Goal: Task Accomplishment & Management: Complete application form

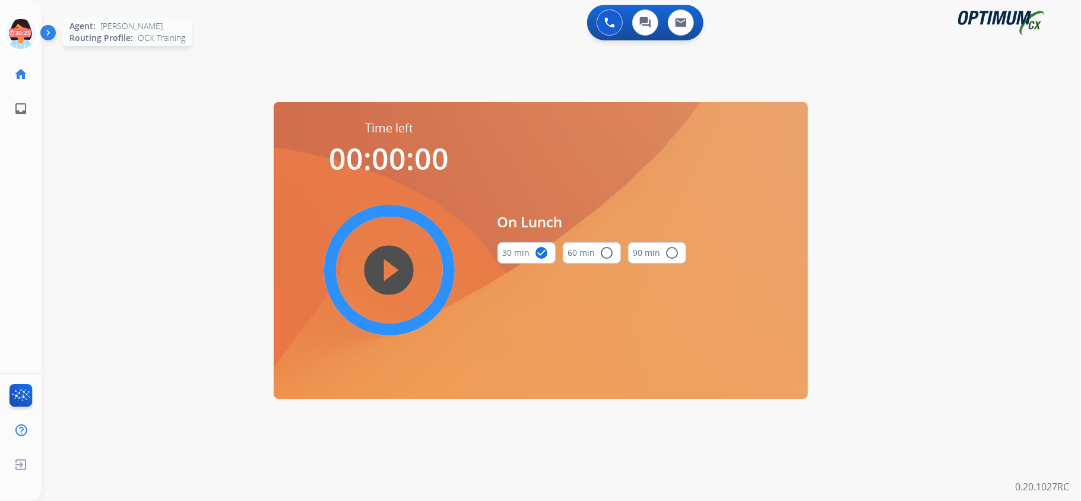
click at [13, 29] on icon at bounding box center [21, 33] width 39 height 39
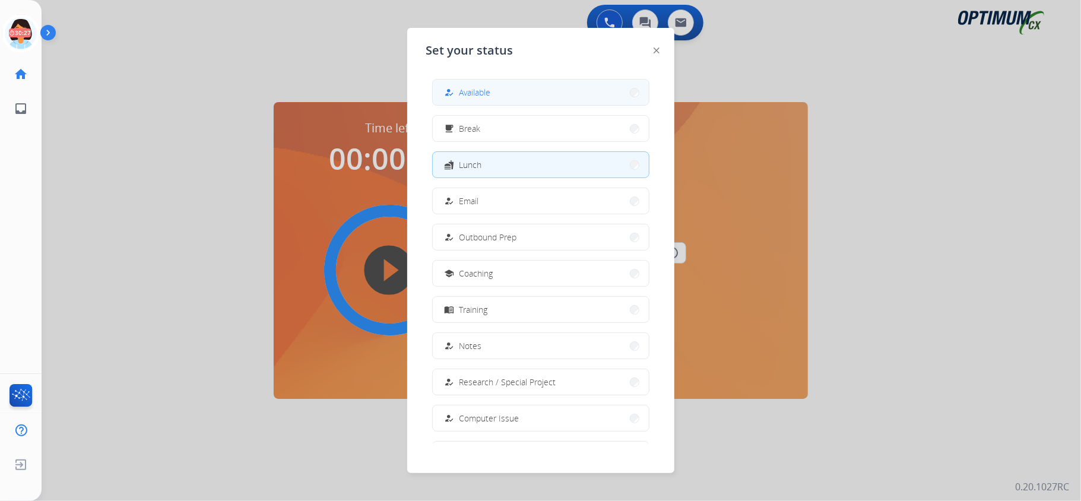
click at [564, 93] on button "how_to_reg Available" at bounding box center [541, 93] width 216 height 26
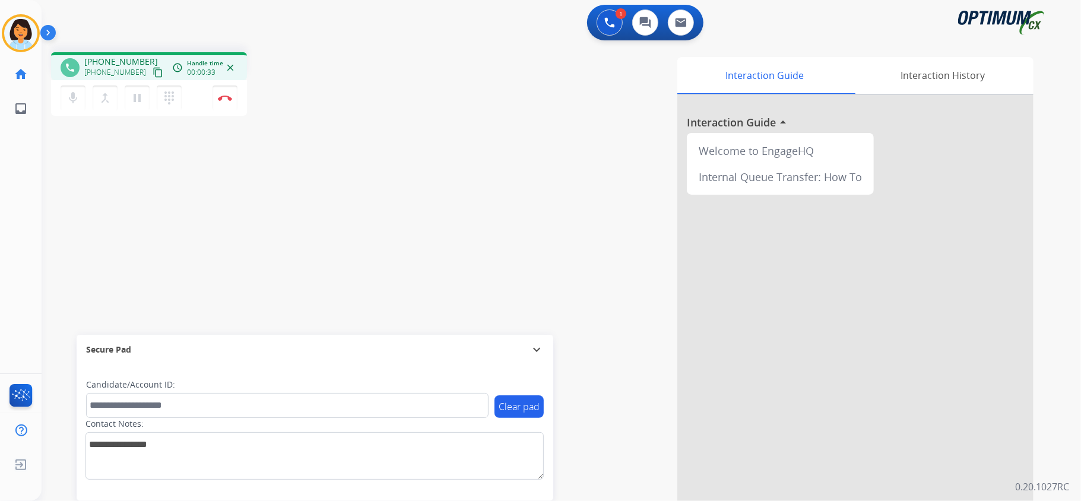
click at [153, 68] on mat-icon "content_copy" at bounding box center [158, 72] width 11 height 11
click at [223, 96] on img at bounding box center [225, 98] width 14 height 6
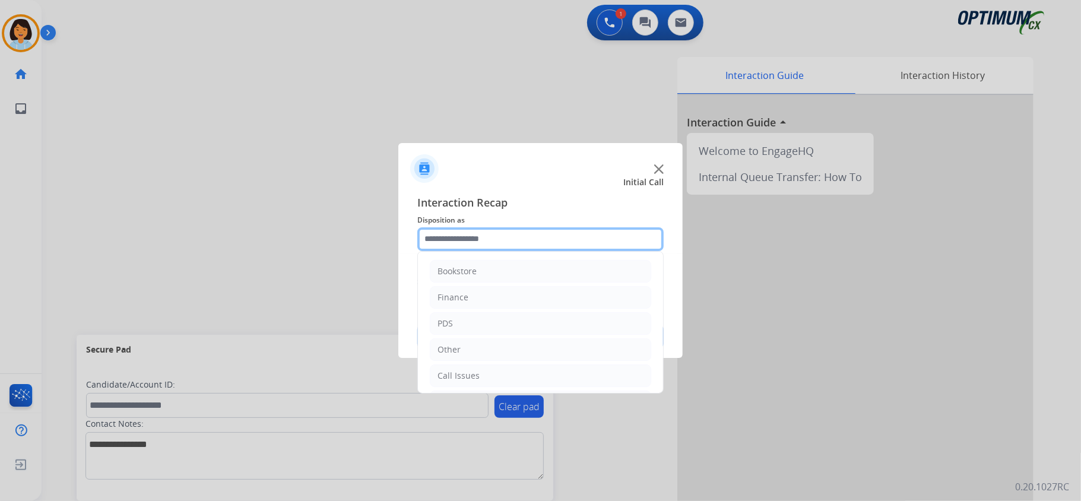
click at [575, 240] on input "text" at bounding box center [540, 239] width 246 height 24
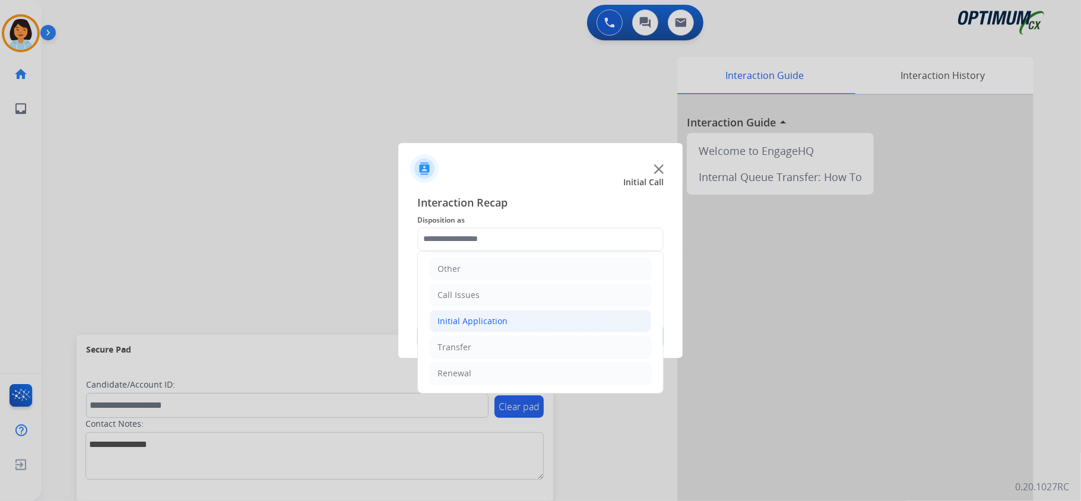
click at [540, 324] on li "Initial Application" at bounding box center [541, 321] width 222 height 23
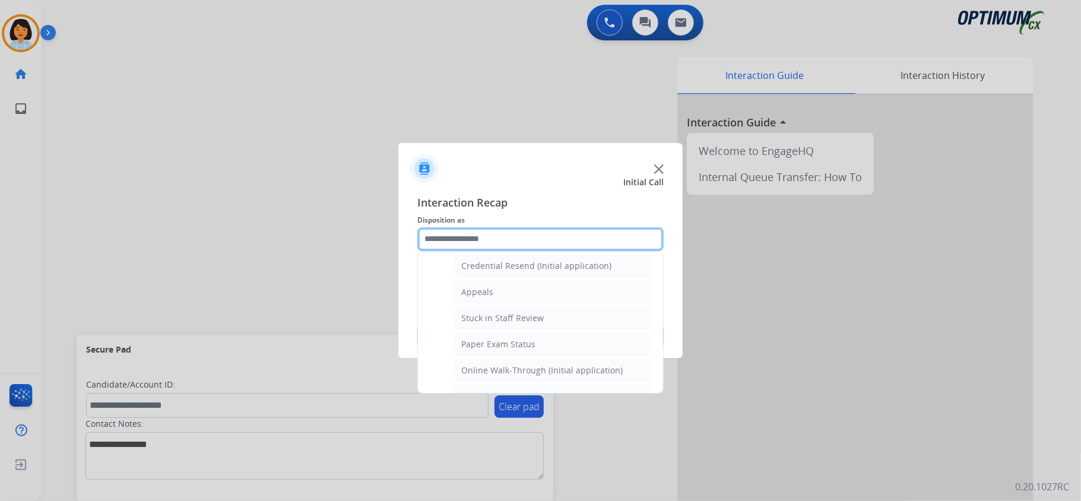
scroll to position [241, 0]
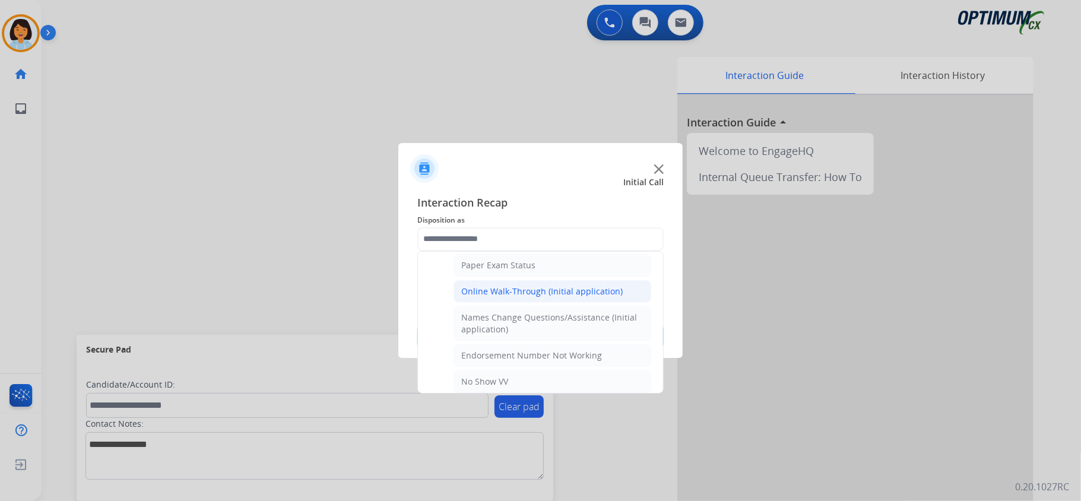
click at [530, 293] on div "Online Walk-Through (Initial application)" at bounding box center [542, 292] width 162 height 12
type input "**********"
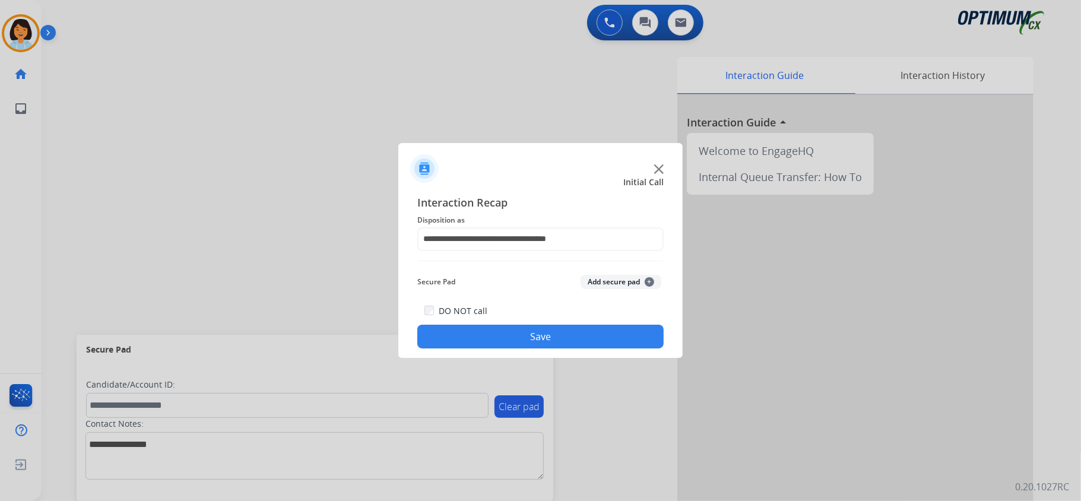
click at [512, 331] on button "Save" at bounding box center [540, 337] width 246 height 24
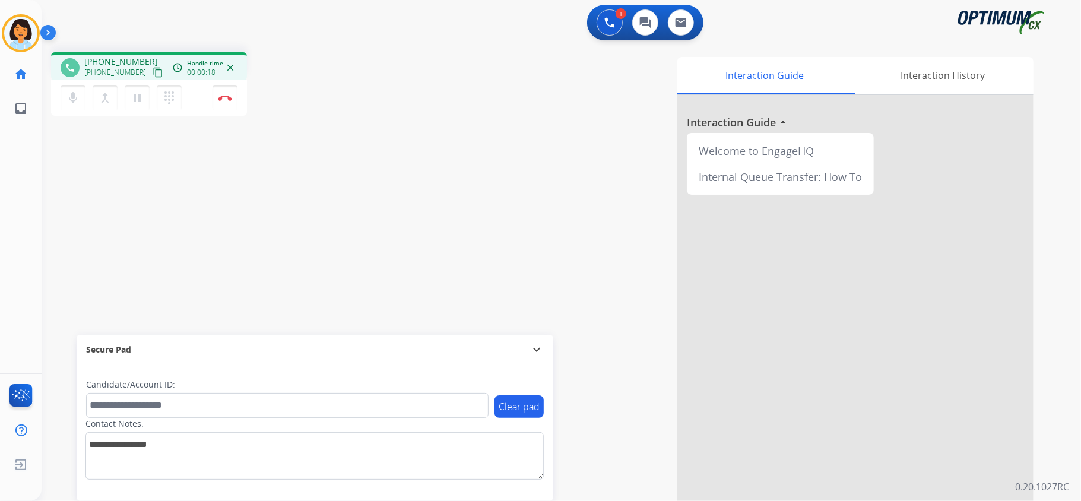
click at [153, 69] on mat-icon "content_copy" at bounding box center [158, 72] width 11 height 11
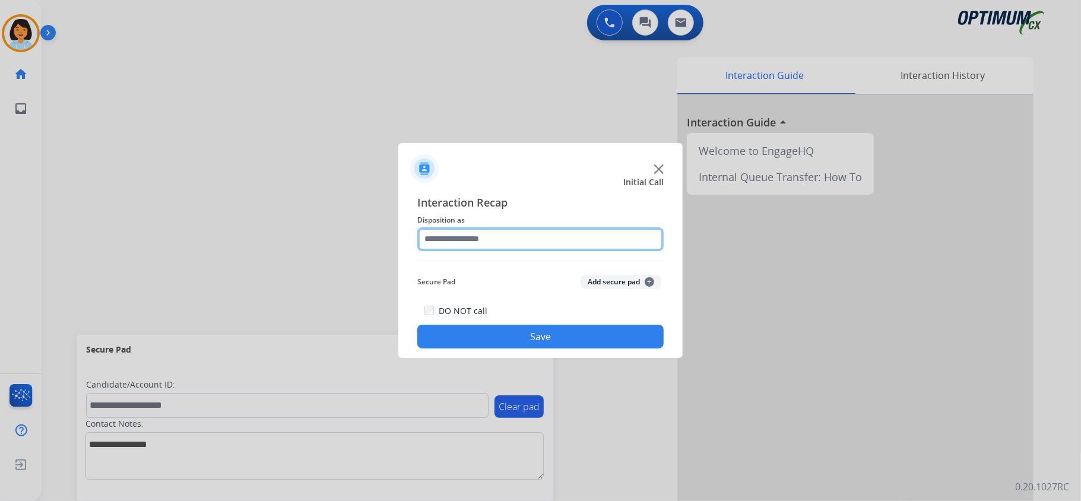
click at [589, 229] on input "text" at bounding box center [540, 239] width 246 height 24
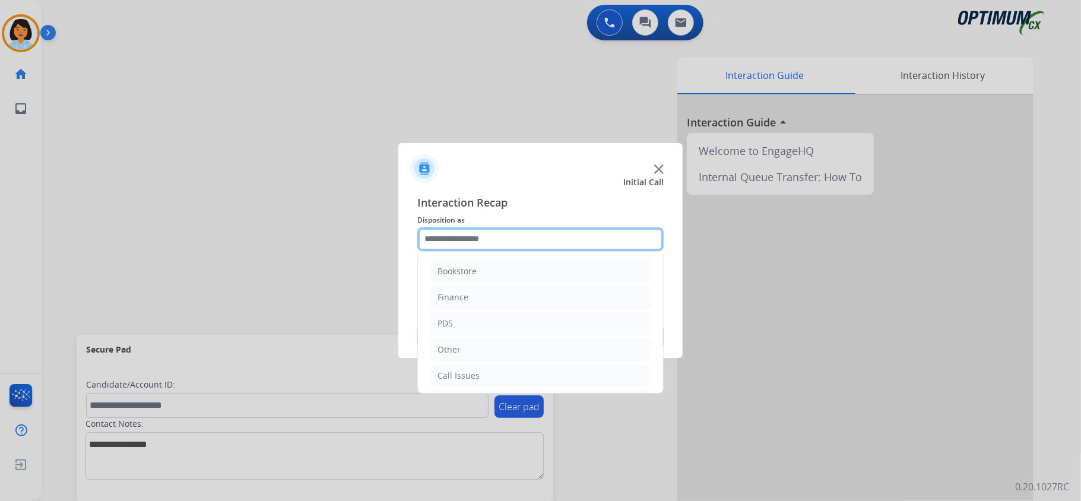
scroll to position [84, 0]
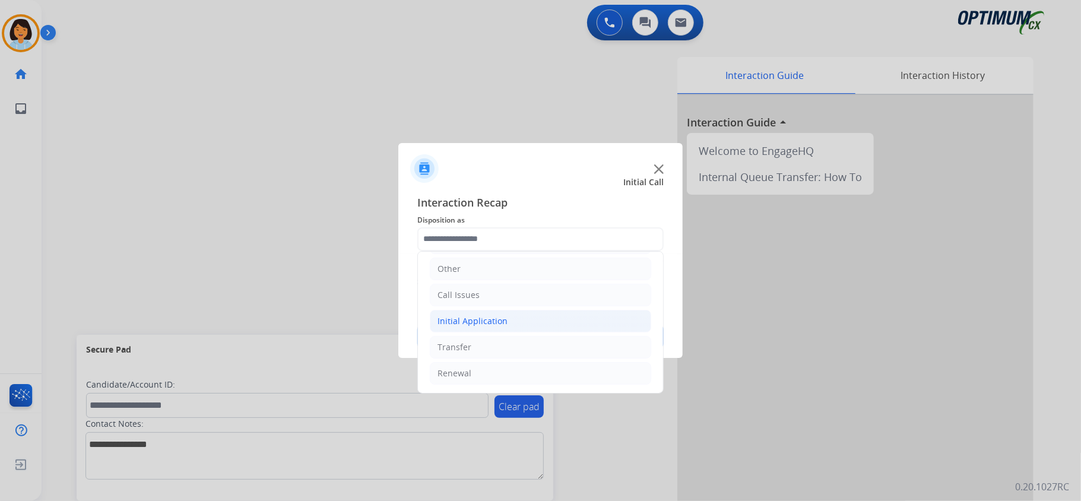
click at [534, 314] on li "Initial Application" at bounding box center [541, 321] width 222 height 23
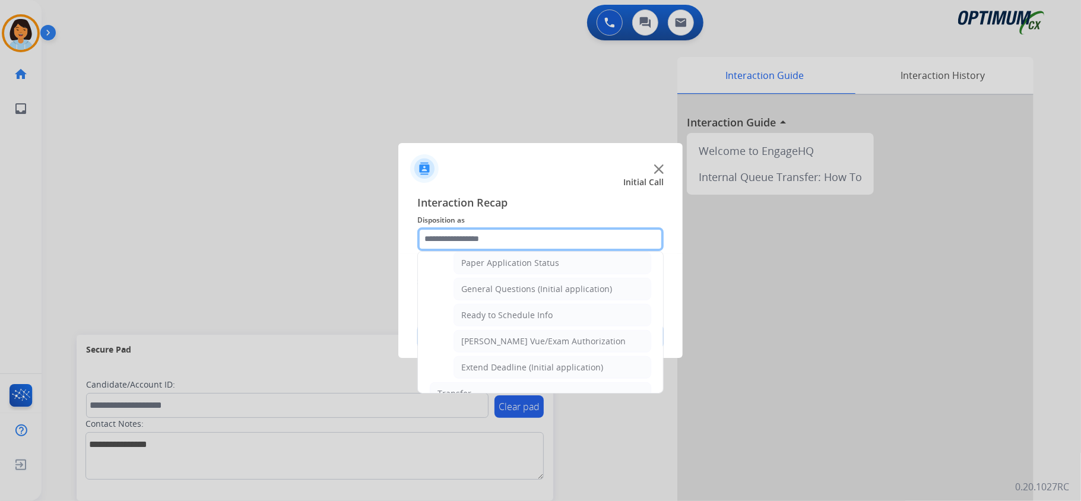
scroll to position [698, 0]
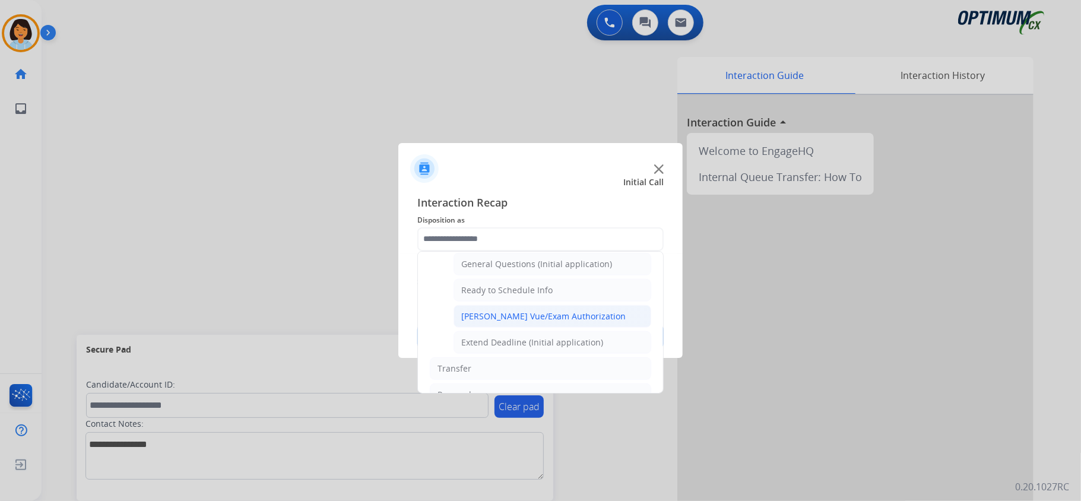
click at [578, 322] on div "Pearson Vue/Exam Authorization" at bounding box center [543, 317] width 165 height 12
type input "**********"
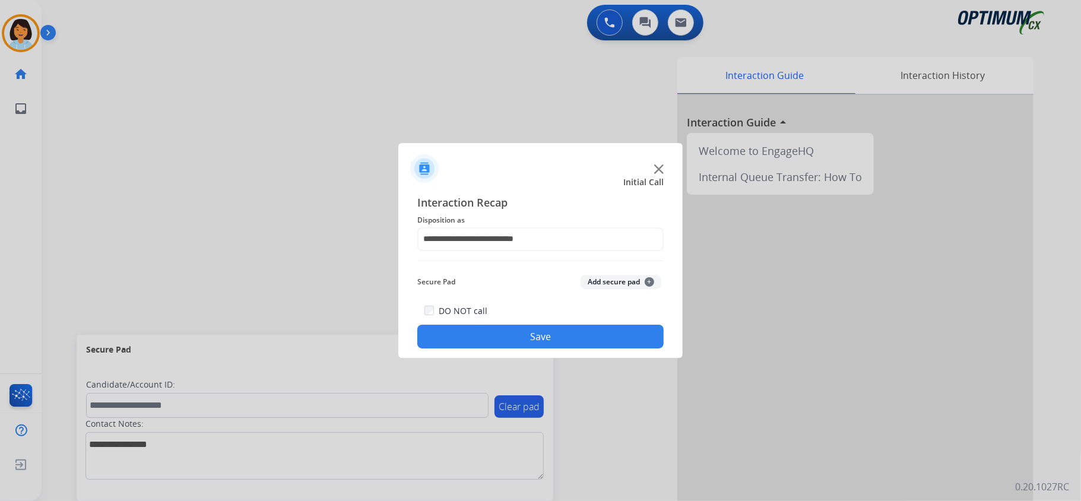
click at [568, 342] on button "Save" at bounding box center [540, 337] width 246 height 24
